Goal: Task Accomplishment & Management: Complete application form

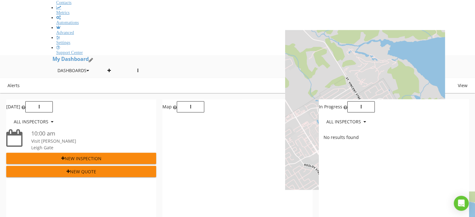
scroll to position [332, 0]
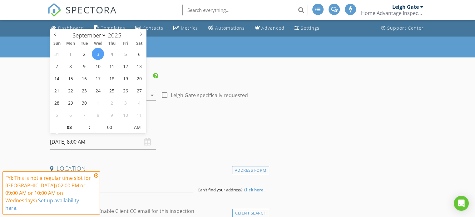
click at [71, 141] on input "09/03/2025 8:00 AM" at bounding box center [103, 141] width 106 height 15
type input "09"
type input "09/03/2025 9:00 AM"
click at [87, 123] on span at bounding box center [86, 124] width 4 height 6
type input "10"
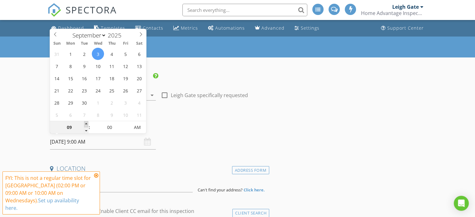
type input "09/03/2025 10:00 AM"
click at [87, 123] on span at bounding box center [86, 124] width 4 height 6
click at [96, 178] on icon at bounding box center [96, 175] width 4 height 5
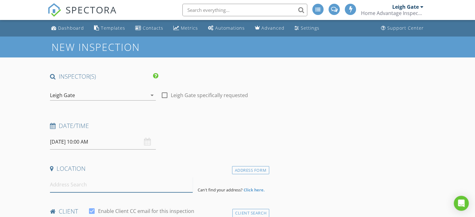
click at [82, 182] on input at bounding box center [121, 184] width 143 height 15
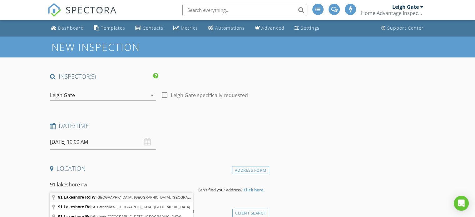
type input "91 Lakeshore Rd W, Oro Station, ON, Canada"
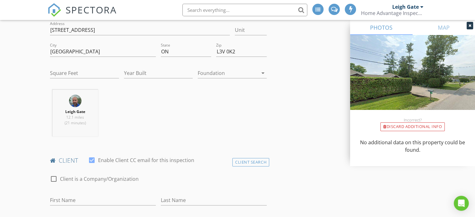
scroll to position [158, 0]
click at [70, 71] on input "Square Feet" at bounding box center [84, 72] width 69 height 10
type input "3893"
click at [150, 72] on input "Year Built" at bounding box center [158, 72] width 69 height 10
type input "2002"
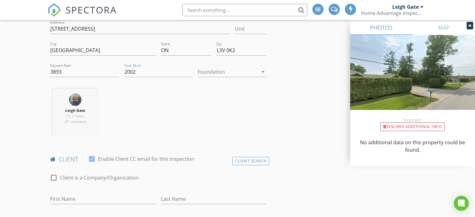
click at [208, 71] on div at bounding box center [228, 72] width 60 height 10
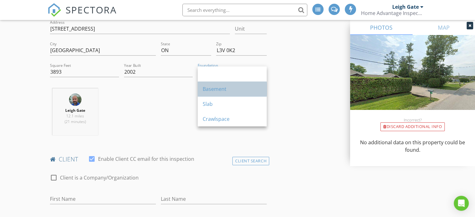
click at [210, 87] on div "Basement" at bounding box center [232, 88] width 59 height 7
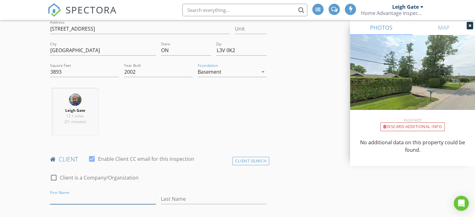
click at [69, 198] on input "First Name" at bounding box center [103, 199] width 106 height 10
type input "[PERSON_NAME]"
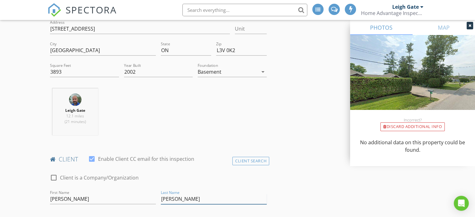
type input "[PERSON_NAME]"
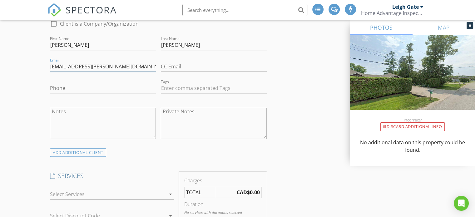
scroll to position [324, 0]
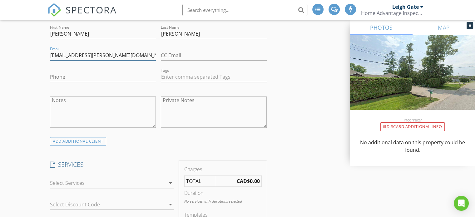
type input "[EMAIL_ADDRESS][PERSON_NAME][DOMAIN_NAME]"
click at [106, 80] on input "Phone" at bounding box center [103, 77] width 106 height 10
type input "[PHONE_NUMBER]"
click at [57, 183] on div at bounding box center [108, 183] width 116 height 10
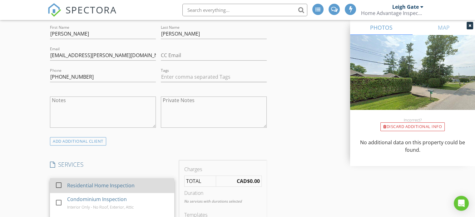
click at [82, 184] on div "Residential Home Inspection" at bounding box center [100, 185] width 67 height 7
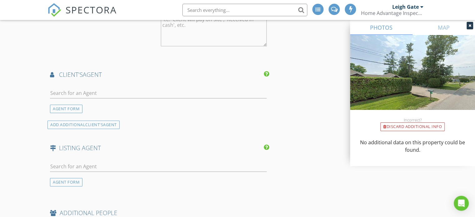
scroll to position [708, 0]
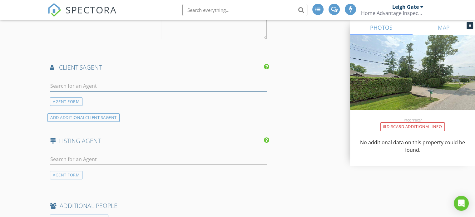
click at [121, 82] on input "text" at bounding box center [158, 86] width 217 height 10
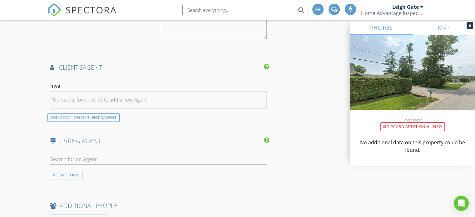
type input "mya"
click at [111, 97] on div "No results found. Click to add a new Agent" at bounding box center [100, 99] width 94 height 7
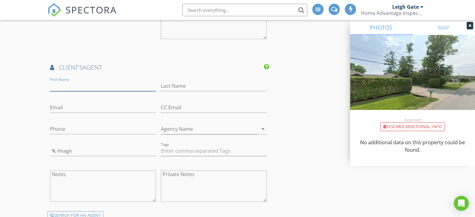
click at [87, 86] on input "First Name" at bounding box center [103, 86] width 106 height 10
type input "Mya"
type input "Couture"
click at [68, 107] on input "Email" at bounding box center [103, 107] width 106 height 10
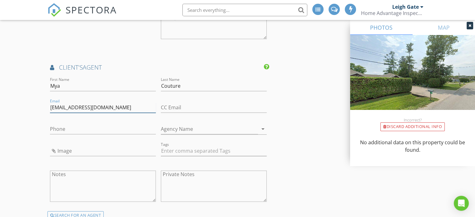
type input "[EMAIL_ADDRESS][DOMAIN_NAME]"
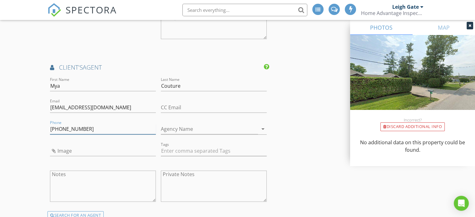
type input "[PHONE_NUMBER]"
click at [182, 128] on input "Agency Name" at bounding box center [209, 129] width 97 height 10
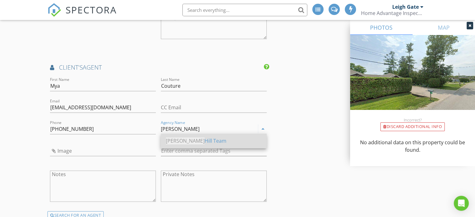
click at [182, 140] on div "Peggy Hill Team" at bounding box center [214, 140] width 96 height 7
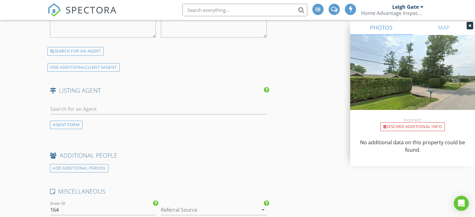
scroll to position [877, 0]
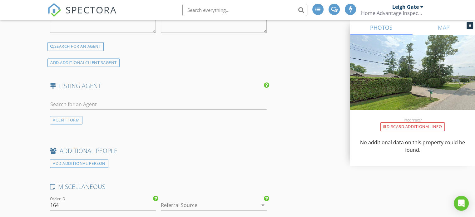
type input "[PERSON_NAME] Team"
click at [121, 104] on input "text" at bounding box center [158, 104] width 217 height 10
type input "cripps"
click at [111, 120] on li "[PERSON_NAME]" at bounding box center [158, 118] width 216 height 17
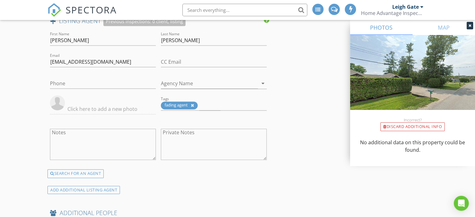
scroll to position [947, 0]
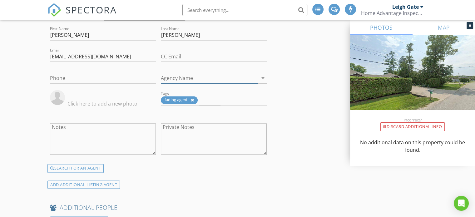
click at [236, 76] on input "Agency Name" at bounding box center [209, 78] width 97 height 10
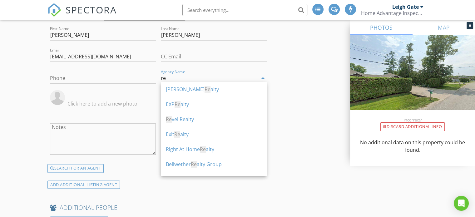
type input "r"
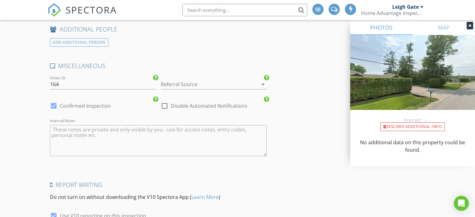
scroll to position [1131, 0]
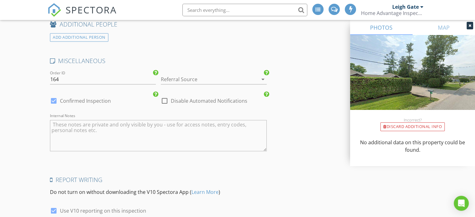
click at [237, 77] on div at bounding box center [205, 79] width 88 height 10
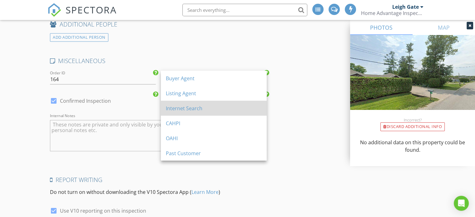
click at [205, 109] on div "Internet Search" at bounding box center [214, 107] width 96 height 7
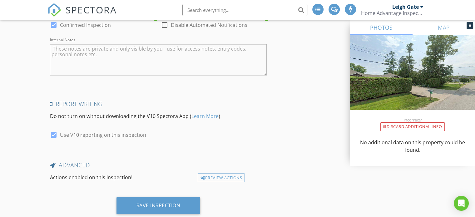
scroll to position [1219, 0]
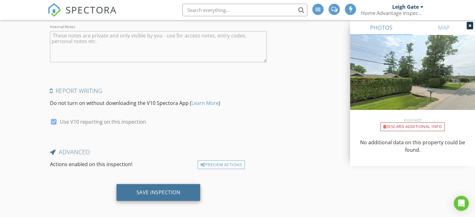
click at [157, 189] on div "Save Inspection" at bounding box center [158, 192] width 44 height 6
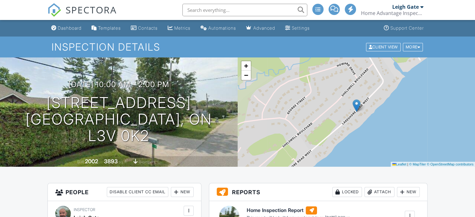
click at [91, 87] on div "[DATE] 10:00 am - 2:00 pm [STREET_ADDRESS] [GEOGRAPHIC_DATA], ON L3V 0K2 Built …" at bounding box center [119, 111] width 238 height 109
click at [86, 89] on h3 "[DATE] 10:00 am - 2:00 pm" at bounding box center [118, 84] width 101 height 8
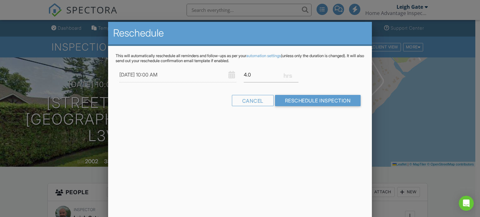
click at [46, 82] on div at bounding box center [240, 104] width 480 height 271
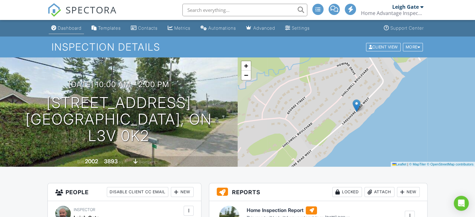
click at [61, 30] on div "Dashboard" at bounding box center [70, 27] width 24 height 5
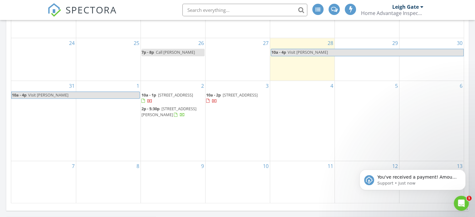
click at [398, 194] on body "You've received a payment! Amount CAD$575.00 Fee CAD$19.09 Net CAD$555.91 Trans…" at bounding box center [413, 178] width 120 height 39
click at [406, 182] on p "Support • Just now" at bounding box center [417, 184] width 81 height 6
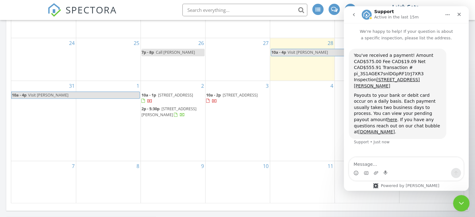
click at [459, 201] on icon "Close Intercom Messenger" at bounding box center [460, 202] width 7 height 7
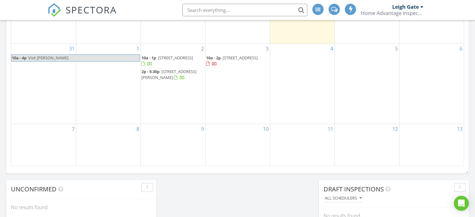
scroll to position [411, 0]
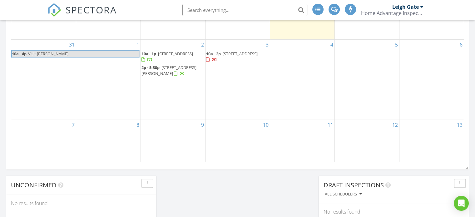
click at [405, 13] on div "Home Advantage Inspections" at bounding box center [392, 13] width 62 height 6
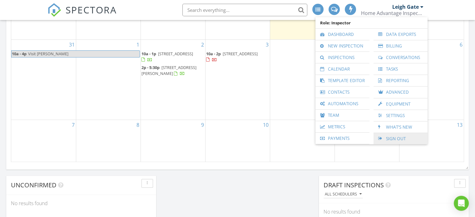
click at [391, 136] on link "Sign Out" at bounding box center [401, 138] width 48 height 11
